Goal: Find specific page/section: Find specific page/section

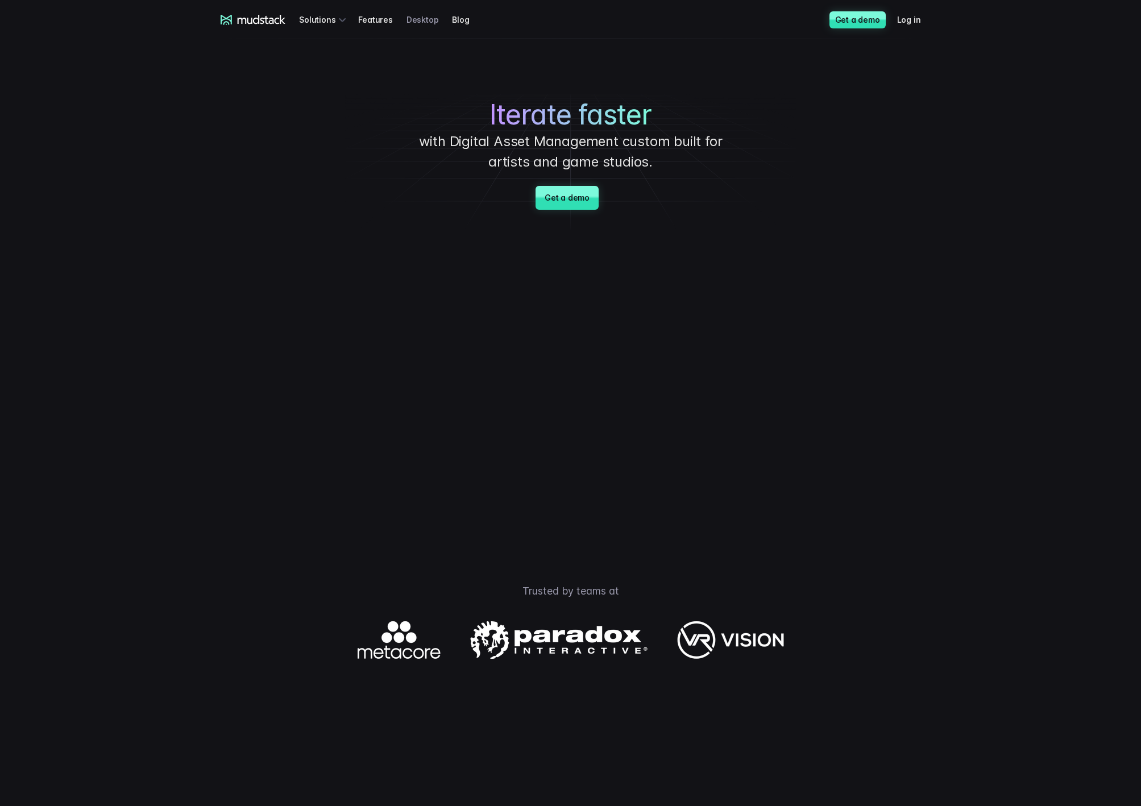
scroll to position [2521, 0]
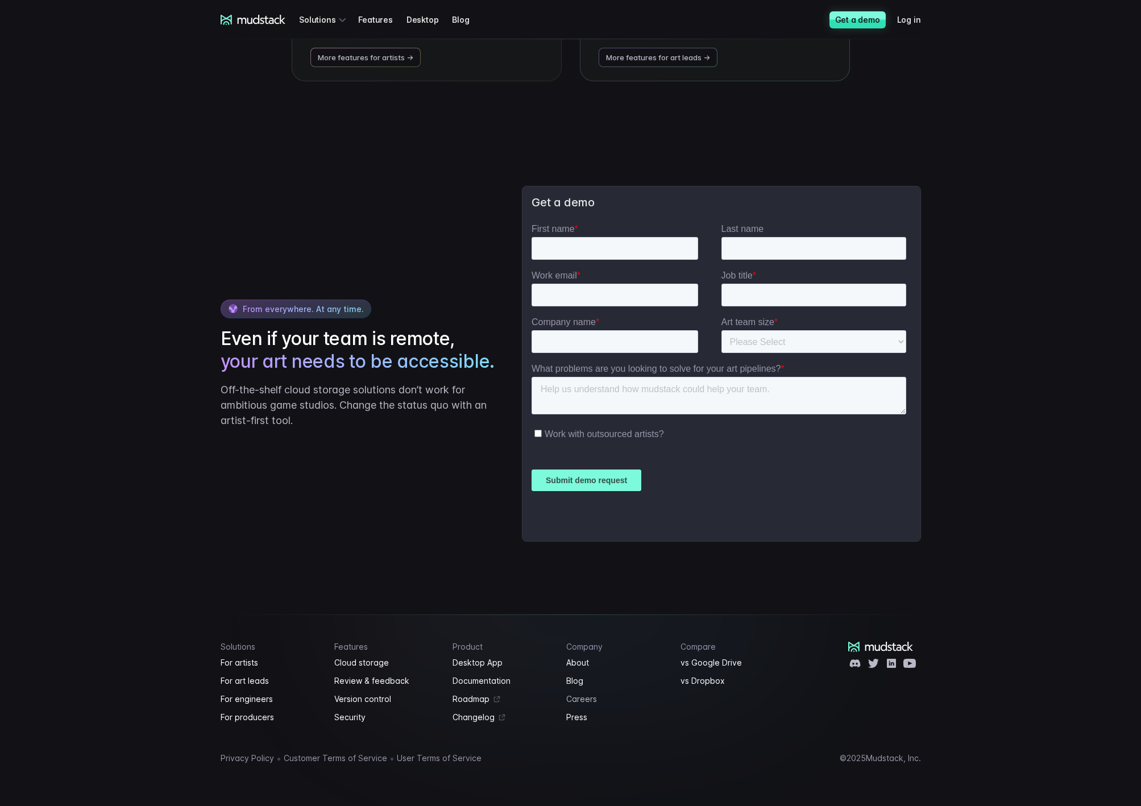
click at [579, 700] on link "Careers" at bounding box center [616, 699] width 101 height 14
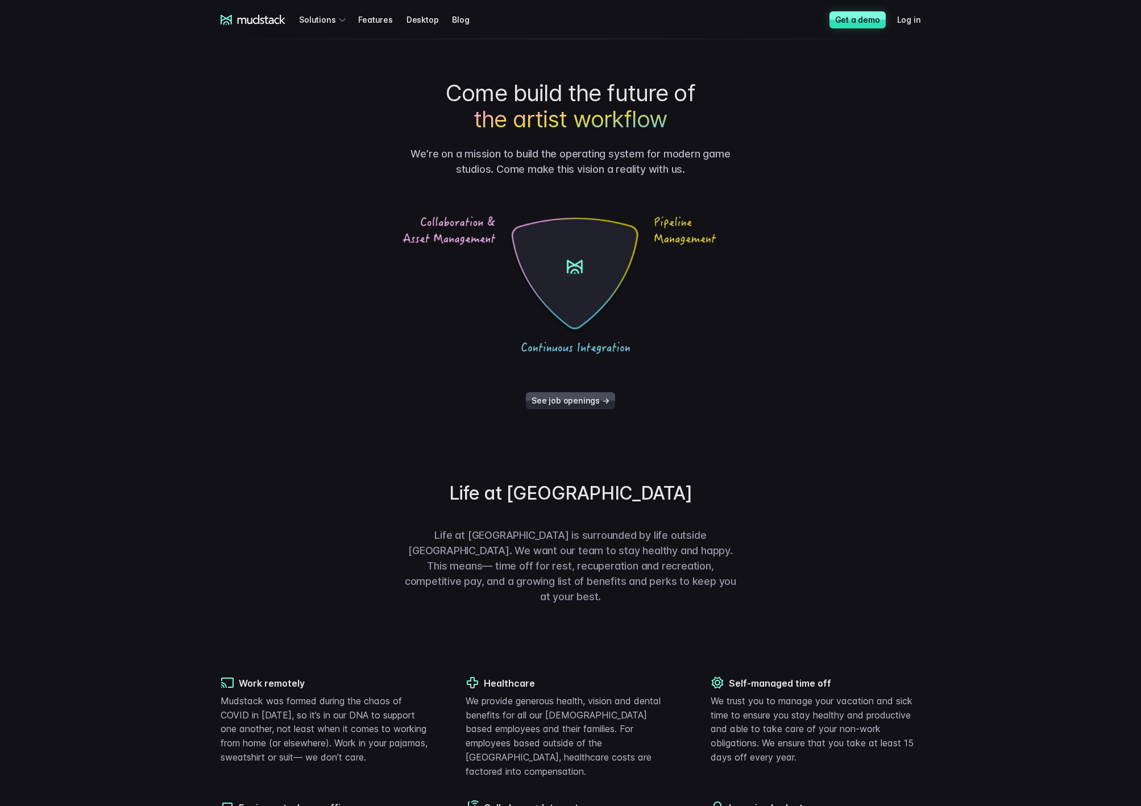
click at [552, 395] on link "See job openings →" at bounding box center [570, 400] width 89 height 17
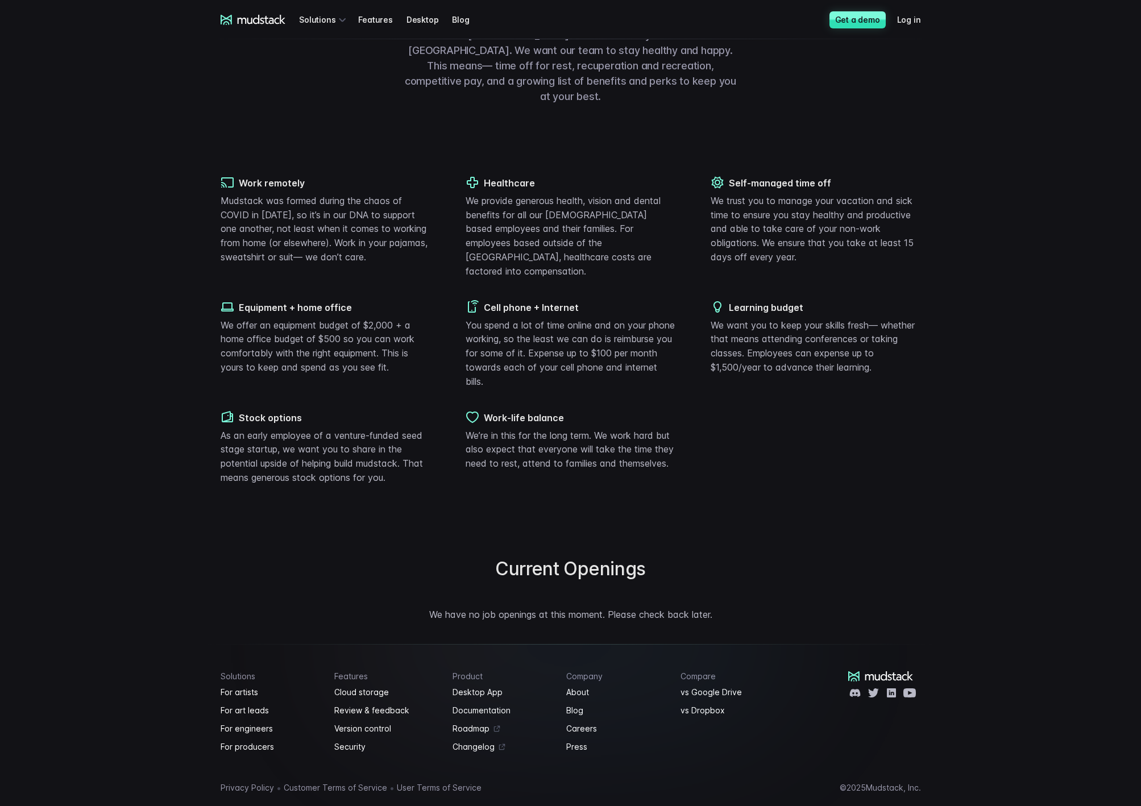
scroll to position [500, 0]
